Goal: Task Accomplishment & Management: Complete application form

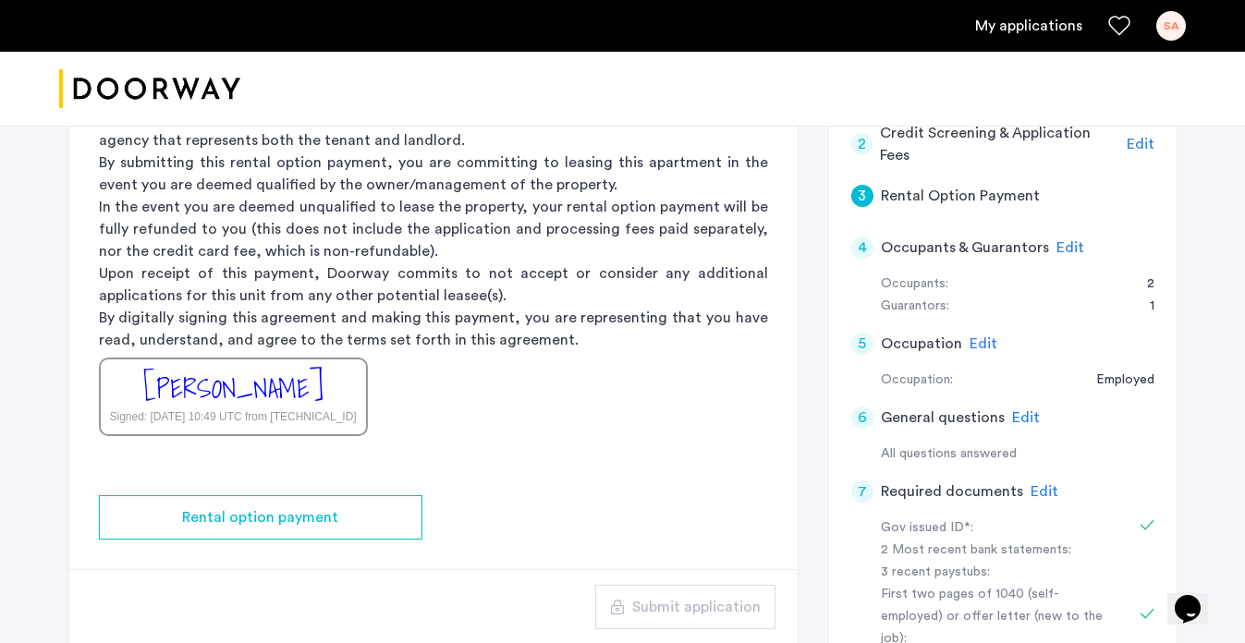
scroll to position [326, 0]
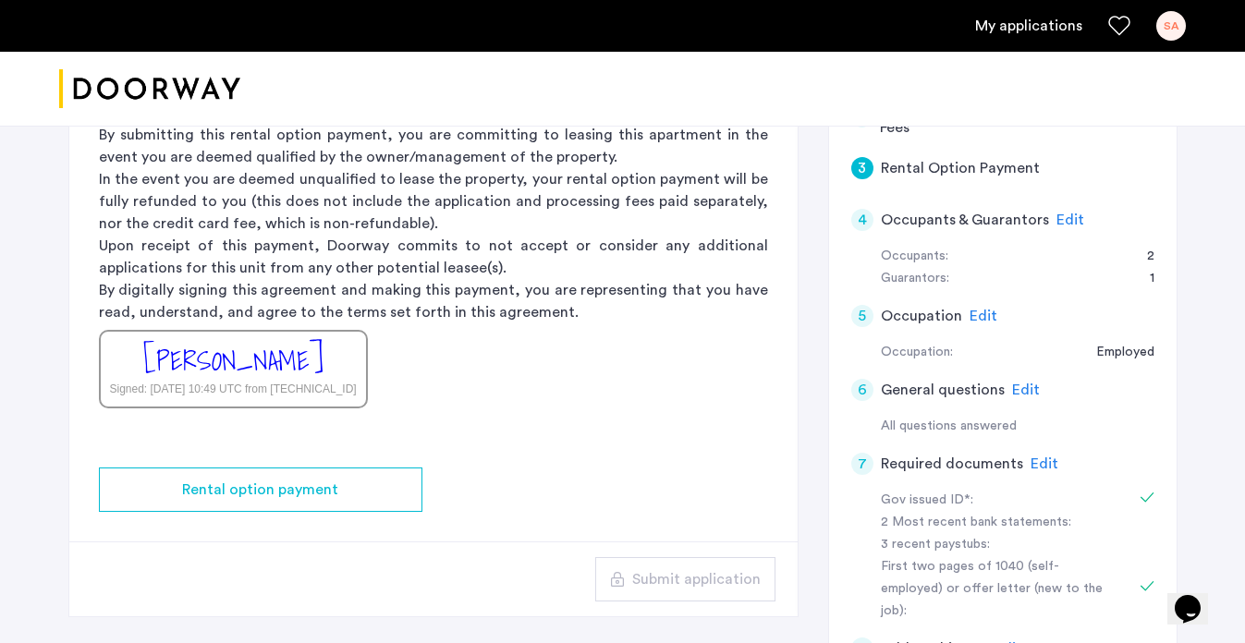
click at [244, 322] on p "By digitally signing this agreement and making this payment, you are representi…" at bounding box center [433, 301] width 669 height 44
click at [244, 342] on div "[PERSON_NAME]" at bounding box center [233, 361] width 180 height 40
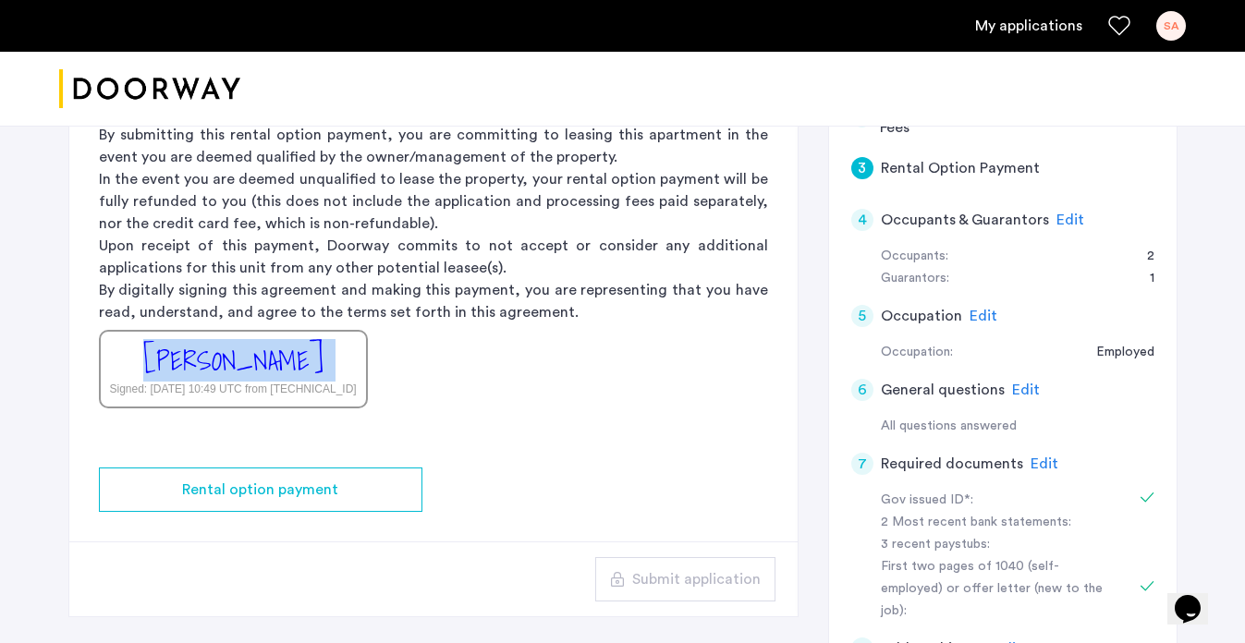
scroll to position [0, 0]
